Goal: Navigation & Orientation: Understand site structure

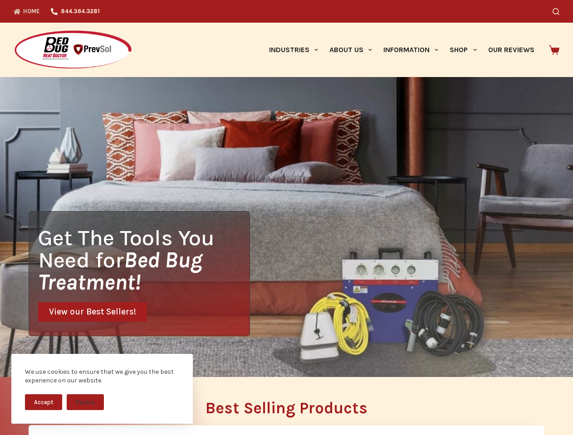
click at [286, 218] on div "Get The Tools You Need for Bed Bug Treatment! View our Best Sellers!" at bounding box center [286, 227] width 573 height 300
click at [44, 402] on button "Accept" at bounding box center [43, 403] width 37 height 16
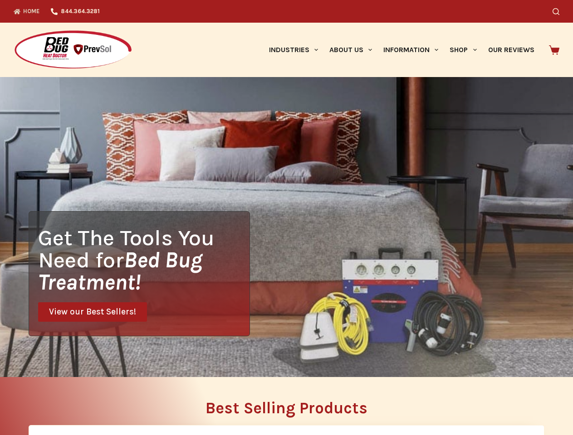
click at [85, 402] on button "Decline" at bounding box center [85, 409] width 37 height 16
click at [559, 11] on icon "Search" at bounding box center [555, 11] width 7 height 7
click at [297, 50] on link "Industries" at bounding box center [293, 50] width 60 height 54
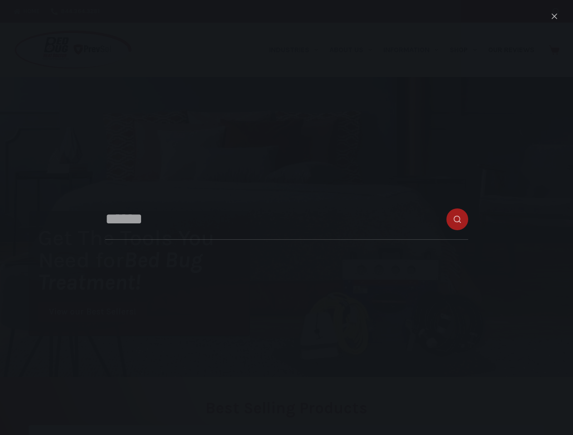
click at [354, 50] on link "About Us" at bounding box center [350, 50] width 54 height 54
click at [415, 50] on link "Information" at bounding box center [411, 50] width 66 height 54
click at [467, 50] on link "Shop" at bounding box center [463, 50] width 38 height 54
